Goal: Information Seeking & Learning: Find specific fact

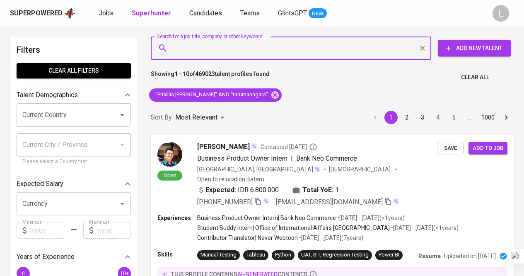
click at [232, 46] on input "Search for a job title, company or other keywords" at bounding box center [293, 48] width 244 height 16
type input "[EMAIL_ADDRESS][DOMAIN_NAME]"
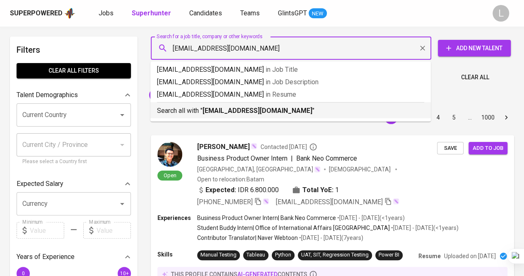
click at [288, 107] on b "[EMAIL_ADDRESS][DOMAIN_NAME]" at bounding box center [258, 111] width 110 height 8
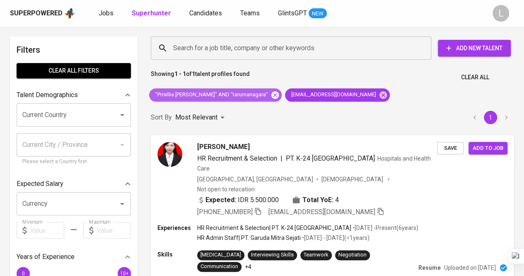
click at [279, 95] on icon at bounding box center [274, 94] width 7 height 7
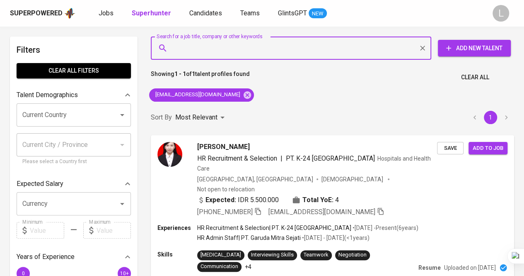
click at [216, 56] on input "Search for a job title, company or other keywords" at bounding box center [293, 48] width 244 height 16
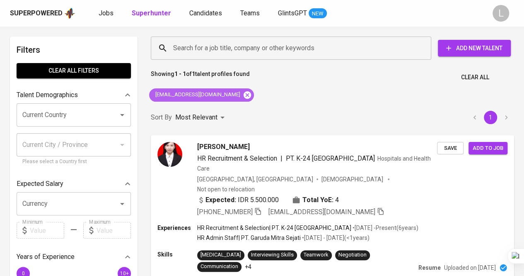
click at [244, 92] on icon at bounding box center [247, 94] width 7 height 7
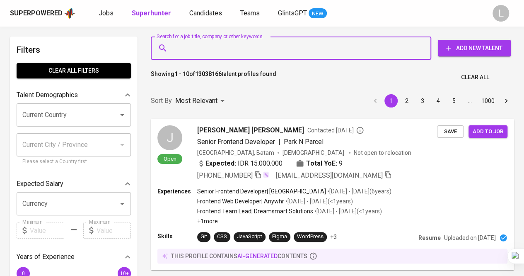
click at [209, 49] on input "Search for a job title, company or other keywords" at bounding box center [293, 48] width 244 height 16
paste input "[EMAIL_ADDRESS][DOMAIN_NAME]"
type input "[EMAIL_ADDRESS][DOMAIN_NAME]"
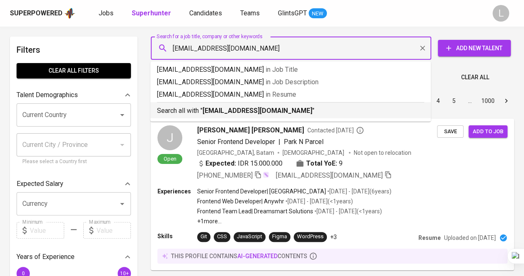
click at [236, 110] on b "[EMAIL_ADDRESS][DOMAIN_NAME]" at bounding box center [258, 111] width 110 height 8
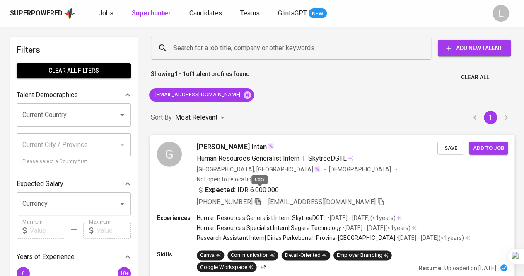
click at [259, 198] on icon "button" at bounding box center [258, 201] width 6 height 7
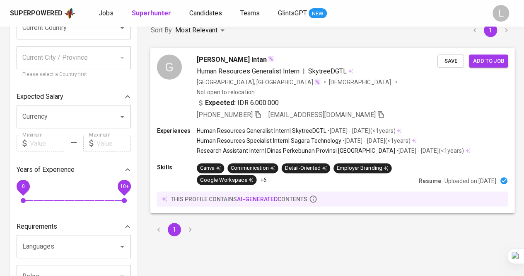
scroll to position [87, 0]
